Goal: Navigation & Orientation: Locate item on page

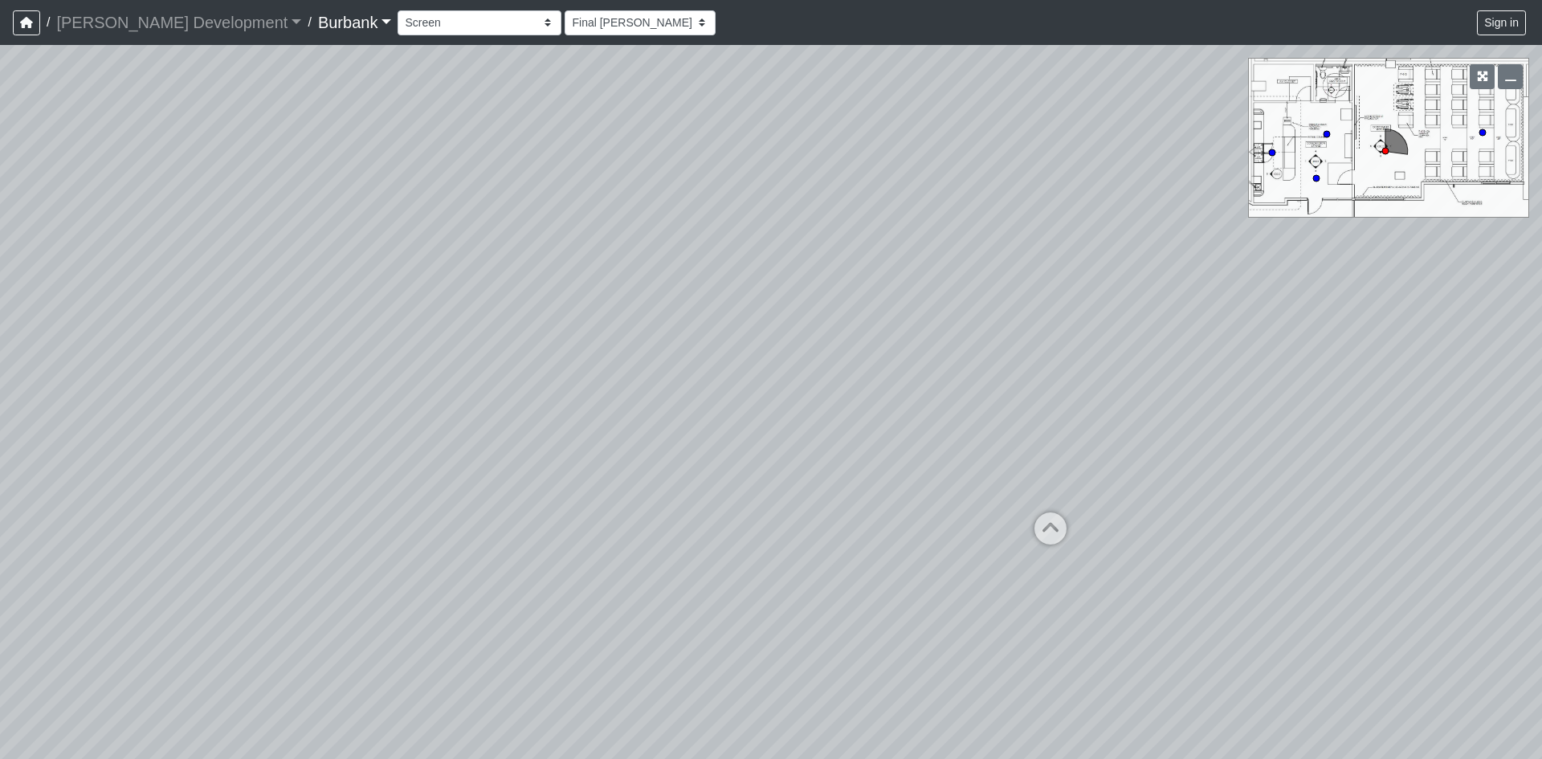
select select "eLDETUL3oPLzxJ2N93gwJr"
drag, startPoint x: 1121, startPoint y: 528, endPoint x: 382, endPoint y: 487, distance: 739.9
click at [514, 484] on div "Loading... Seating Loading... Entry" at bounding box center [771, 402] width 1542 height 714
drag, startPoint x: 465, startPoint y: 490, endPoint x: 695, endPoint y: 303, distance: 296.8
click at [680, 316] on div "Loading... Seating Loading... Entry" at bounding box center [771, 402] width 1542 height 714
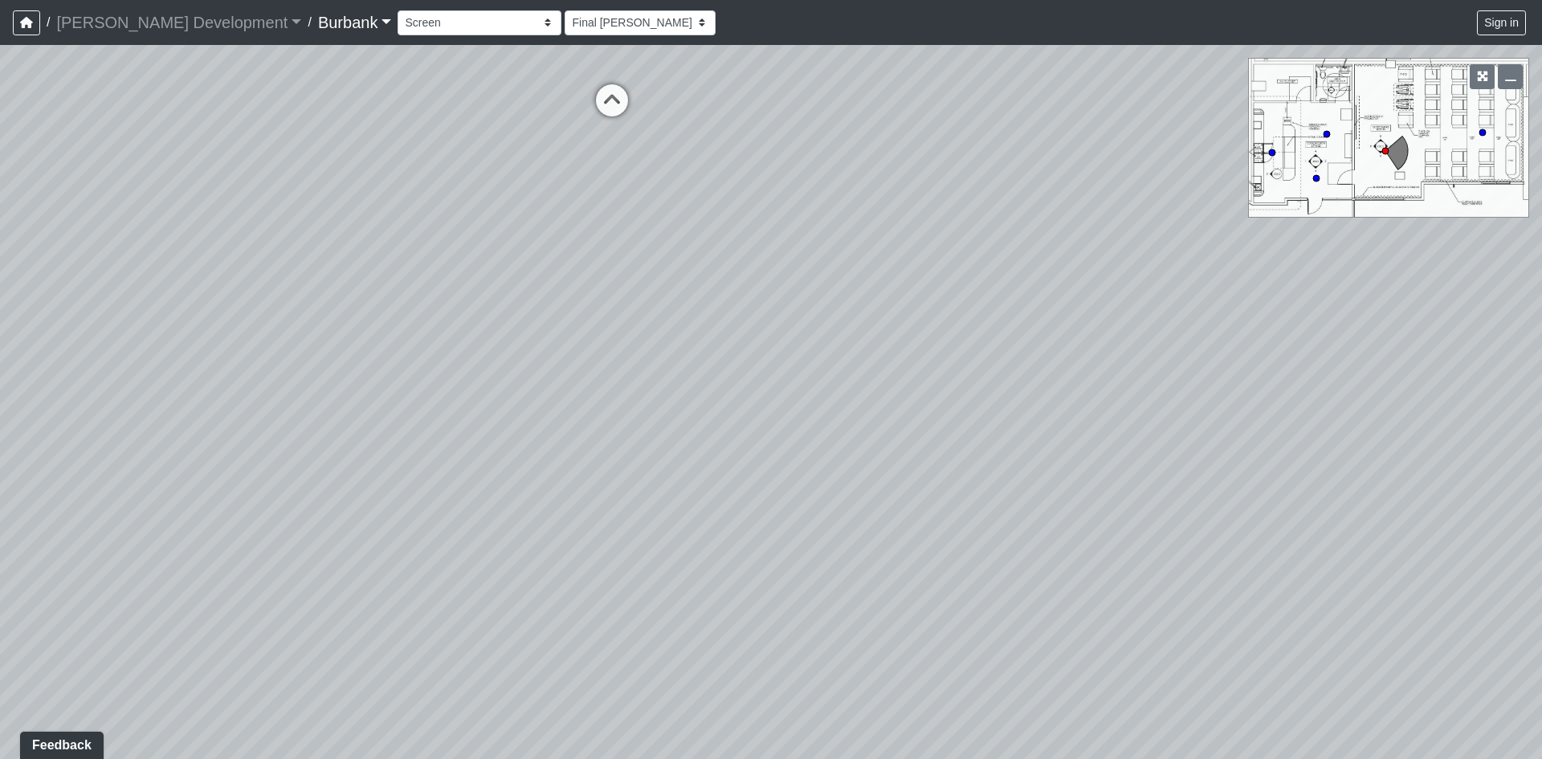
drag, startPoint x: 594, startPoint y: 325, endPoint x: 1241, endPoint y: 451, distance: 659.4
click at [1233, 450] on div "Loading... Seating Loading... Entry" at bounding box center [771, 402] width 1542 height 714
